Goal: Navigation & Orientation: Go to known website

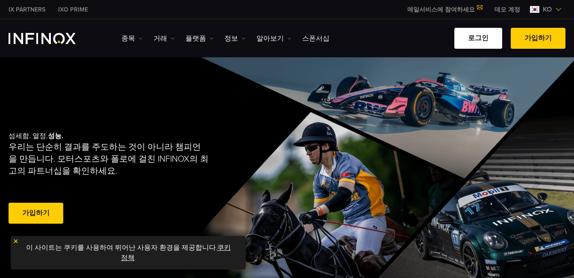
drag, startPoint x: 0, startPoint y: 0, endPoint x: 463, endPoint y: 45, distance: 464.7
click at [463, 45] on link "로그인" at bounding box center [478, 38] width 48 height 21
